Goal: Task Accomplishment & Management: Manage account settings

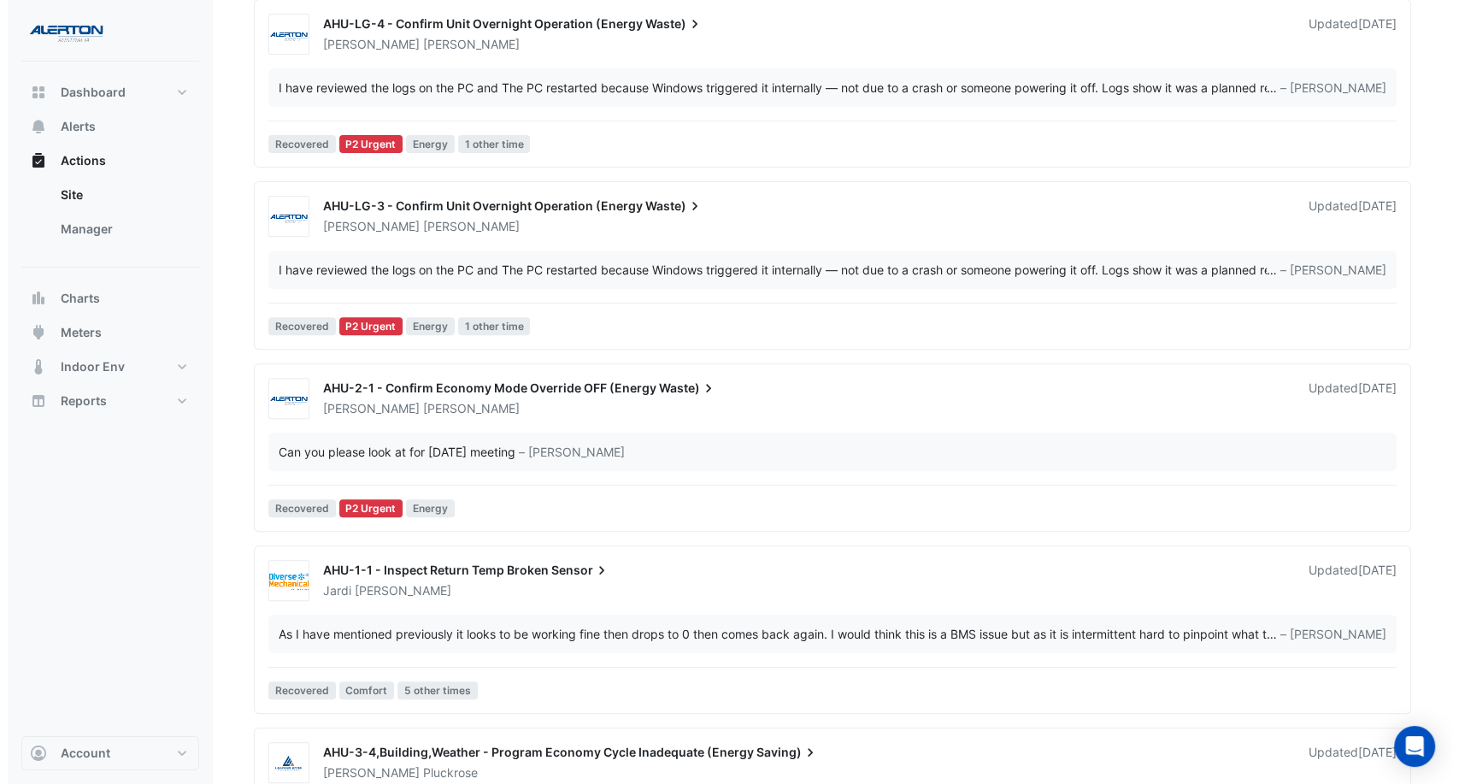
scroll to position [475, 0]
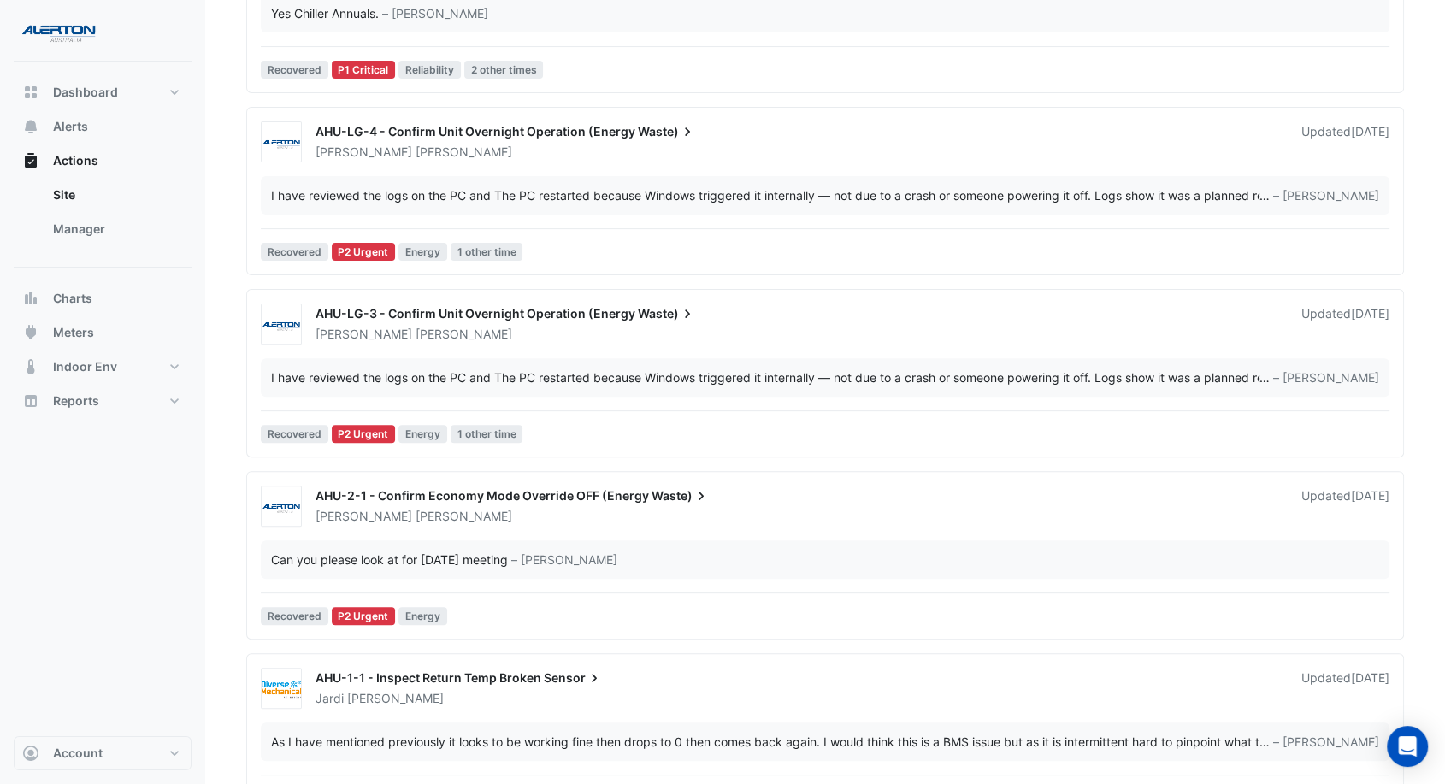
click at [749, 378] on div "I have reviewed the logs on the PC and The PC restarted because Windows trigger…" at bounding box center [765, 377] width 988 height 18
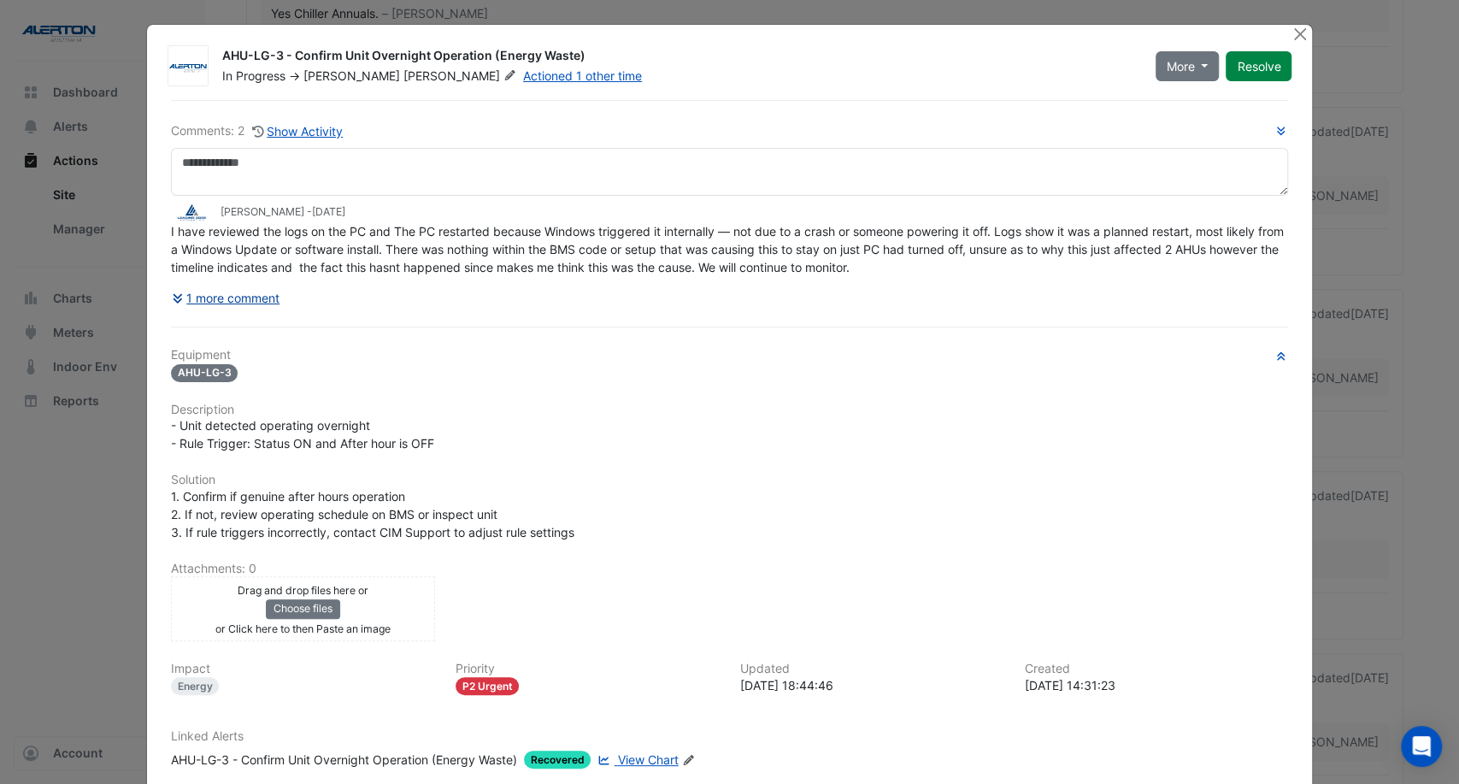
click at [246, 291] on button "1 more comment" at bounding box center [226, 298] width 110 height 30
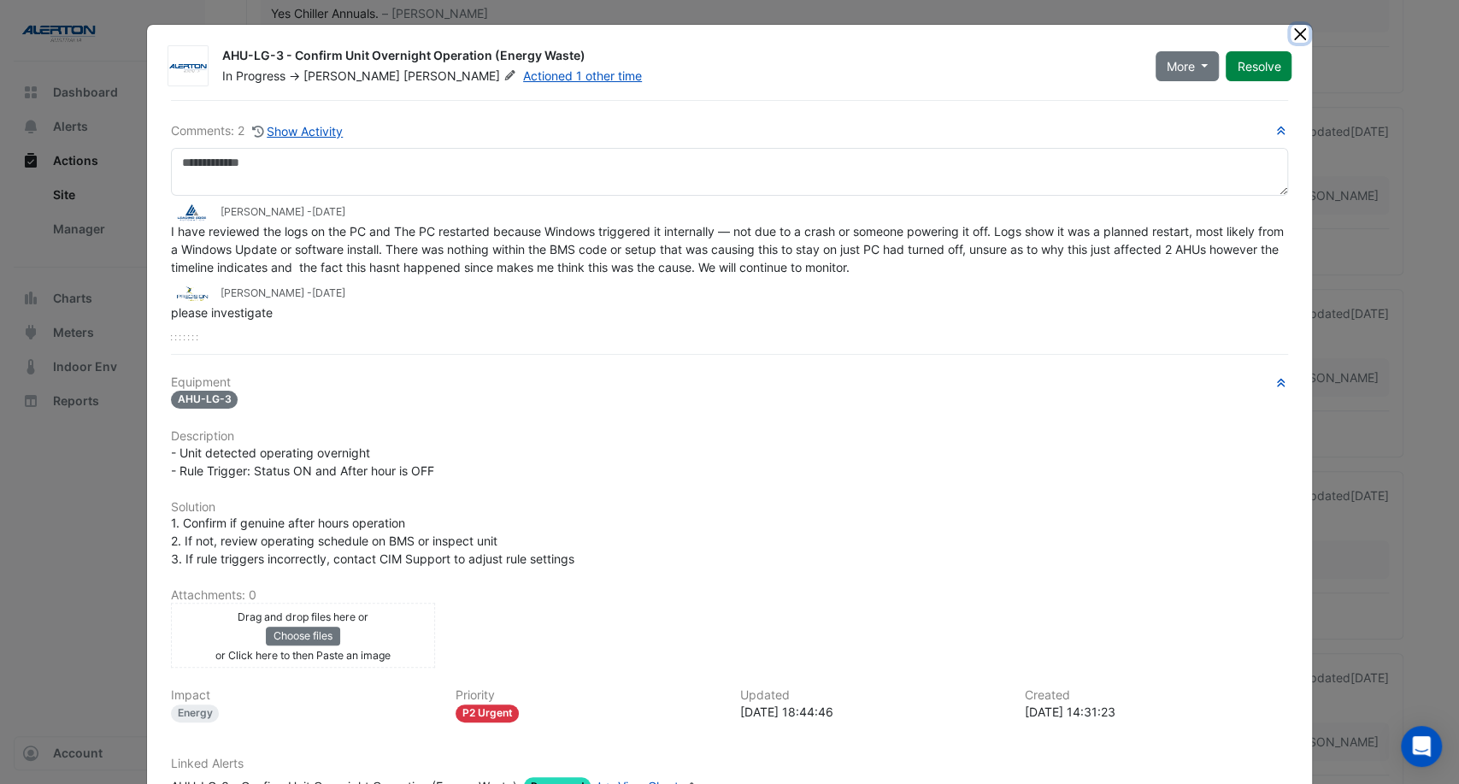
click at [1291, 29] on button "Close" at bounding box center [1300, 34] width 18 height 18
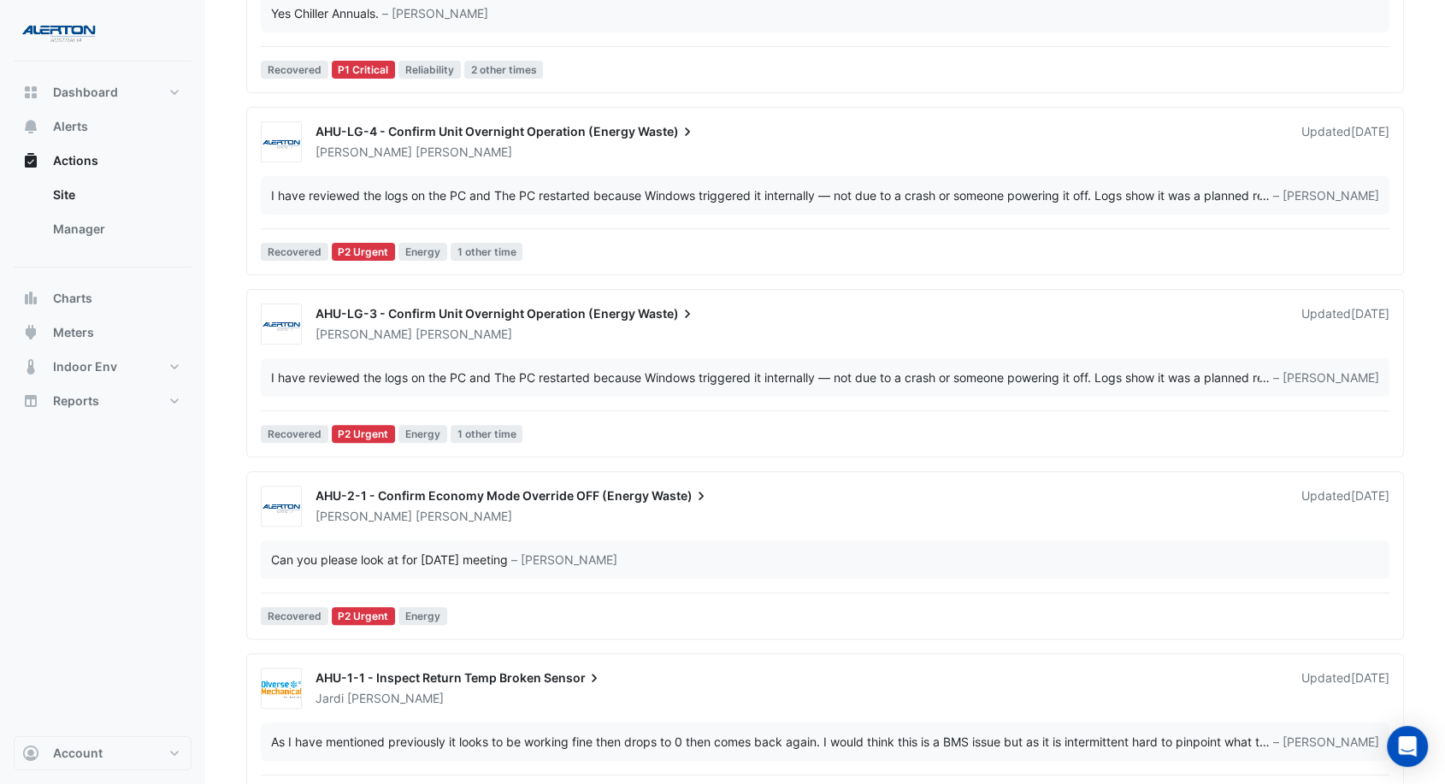
click at [782, 347] on div "AHU-LG-3 - Confirm Unit Overnight Operation (Energy Waste) [PERSON_NAME] Update…" at bounding box center [825, 377] width 1142 height 146
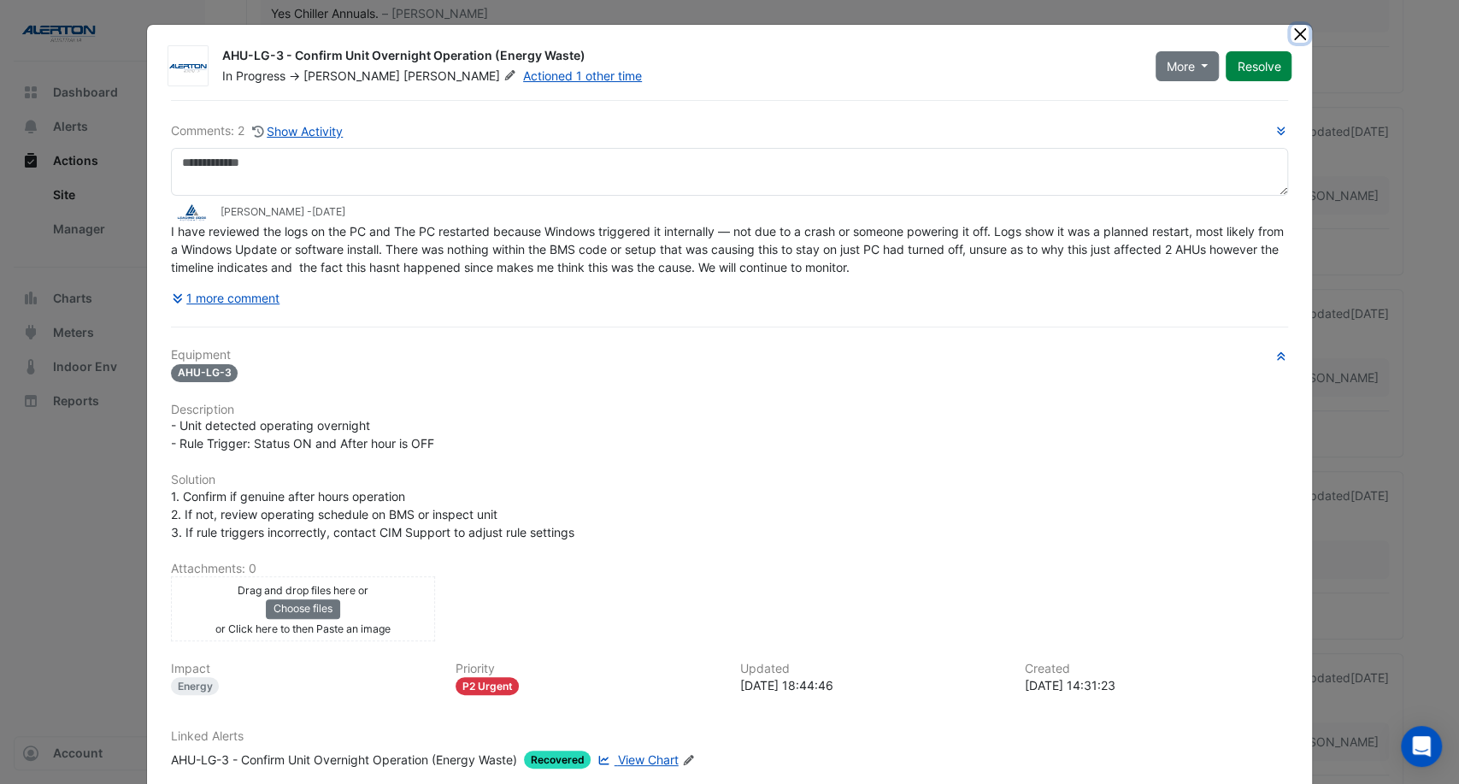
click at [1291, 31] on button "Close" at bounding box center [1300, 34] width 18 height 18
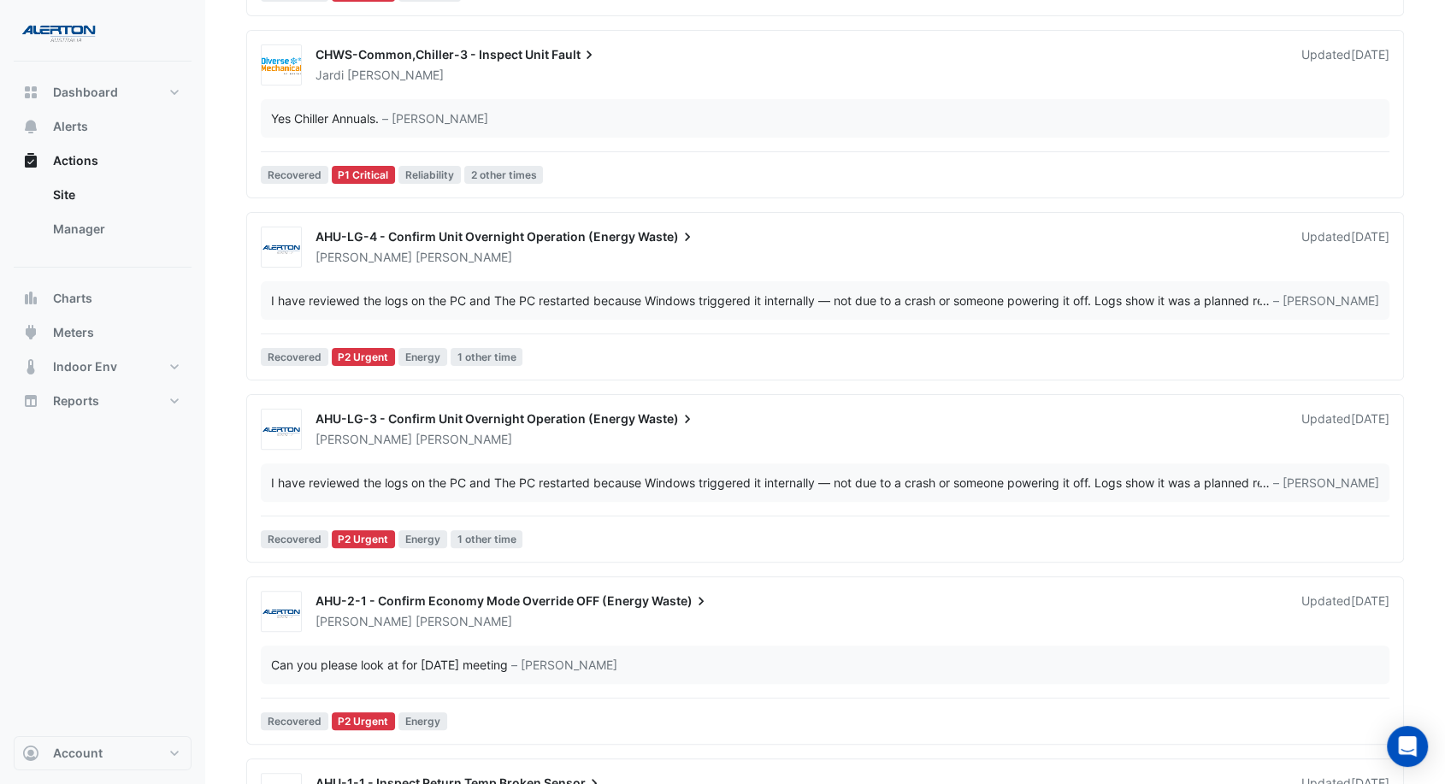
scroll to position [95, 0]
